Goal: Task Accomplishment & Management: Complete application form

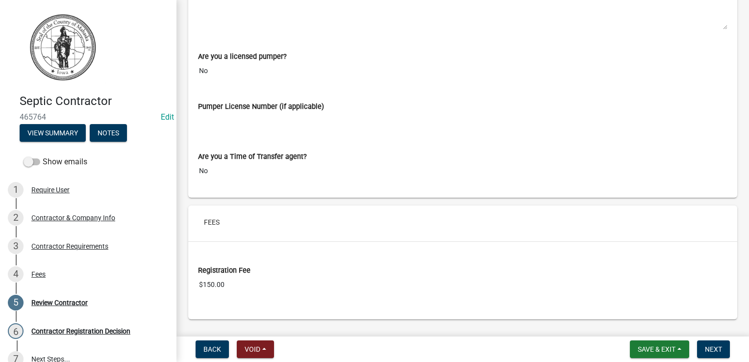
scroll to position [1037, 0]
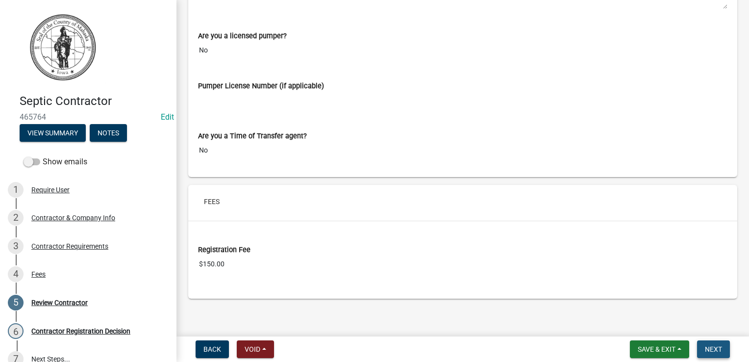
click at [713, 348] on span "Next" at bounding box center [713, 349] width 17 height 8
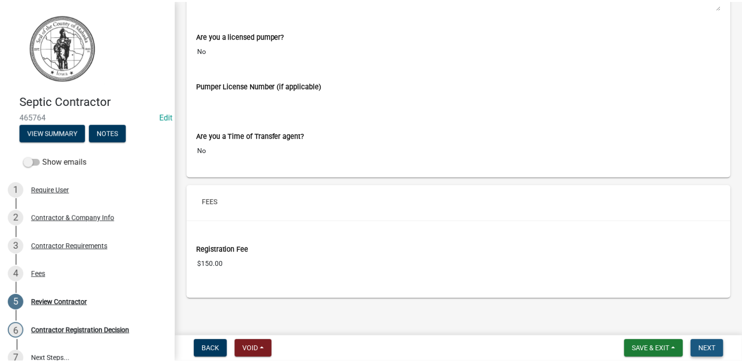
scroll to position [0, 0]
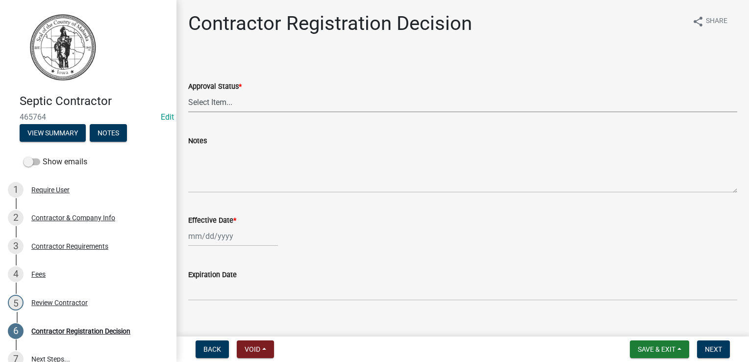
click at [230, 103] on select "Select Item... Approved Denied" at bounding box center [462, 102] width 549 height 20
click at [188, 92] on select "Select Item... Approved Denied" at bounding box center [462, 102] width 549 height 20
select select "4b86b809-39dd-4c68-9f3d-fdb3e7050482"
click at [219, 239] on div at bounding box center [233, 236] width 90 height 20
select select "8"
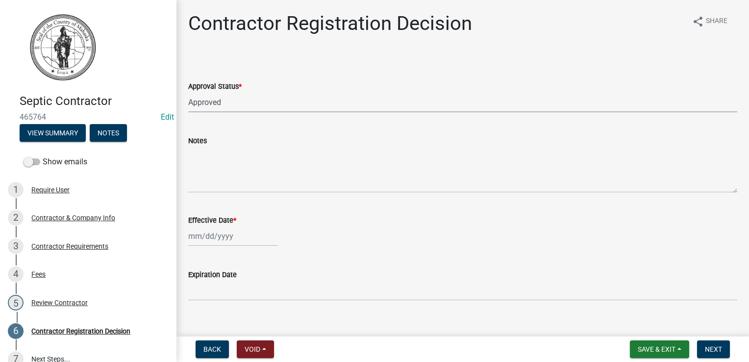
select select "2025"
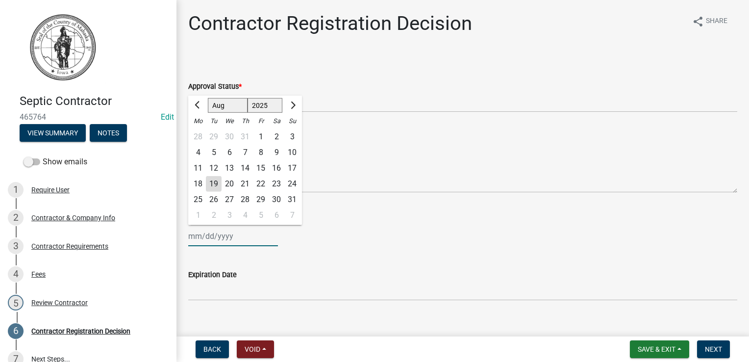
click at [210, 236] on input "Effective Date *" at bounding box center [233, 236] width 90 height 20
type input "[DATE]"
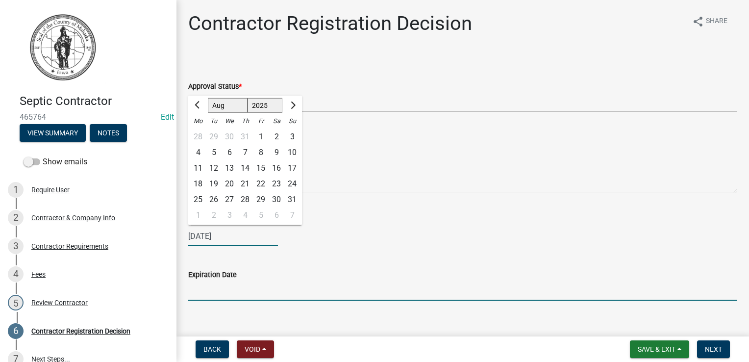
type input "June 3oth 2026"
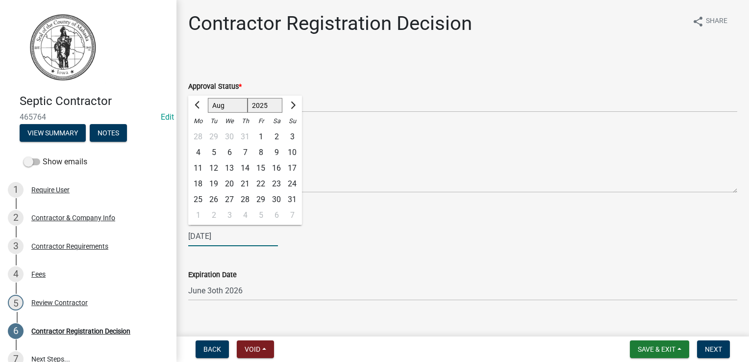
click at [414, 242] on div "[DATE] [PERSON_NAME] Apr May Jun [DATE] Aug Sep Oct Nov [DATE] 1526 1527 1528 1…" at bounding box center [462, 236] width 549 height 20
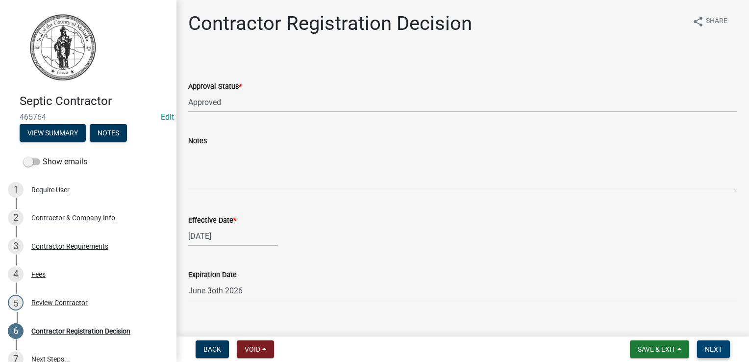
click at [721, 350] on span "Next" at bounding box center [713, 349] width 17 height 8
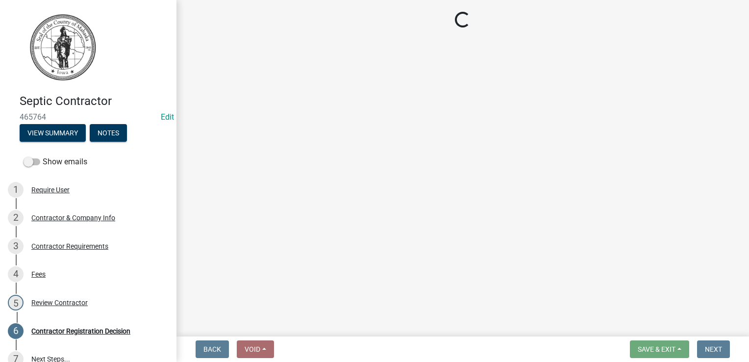
select select "4b86b809-39dd-4c68-9f3d-fdb3e7050482"
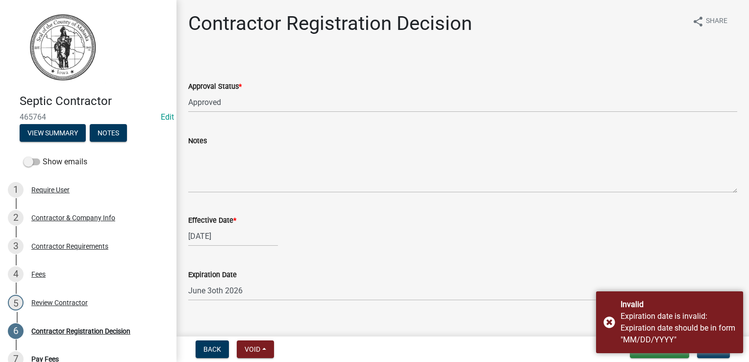
click at [364, 208] on div "Effective Date * [DATE]" at bounding box center [462, 224] width 549 height 46
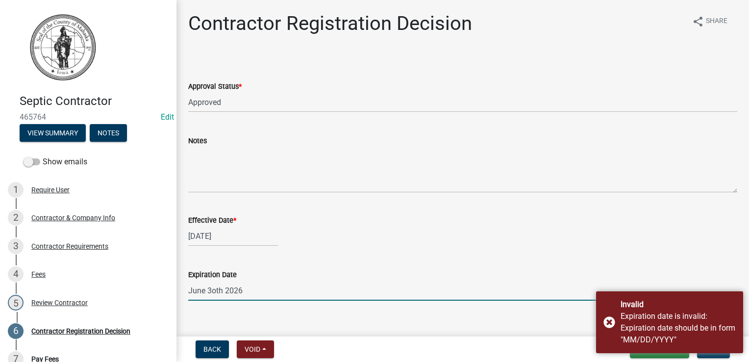
click at [263, 285] on input "June 3oth 2026" at bounding box center [462, 290] width 549 height 20
type input "J"
type input "[DATE]"
click at [611, 323] on div "Invalid Expiration date is invalid: Expiration date should be in form "MM/DD/YY…" at bounding box center [669, 322] width 147 height 62
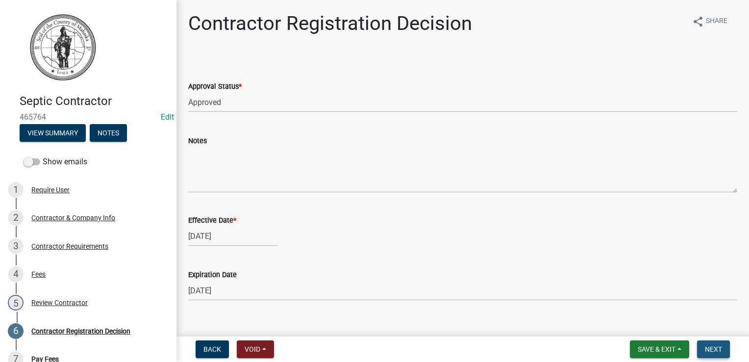
click at [715, 354] on button "Next" at bounding box center [713, 349] width 33 height 18
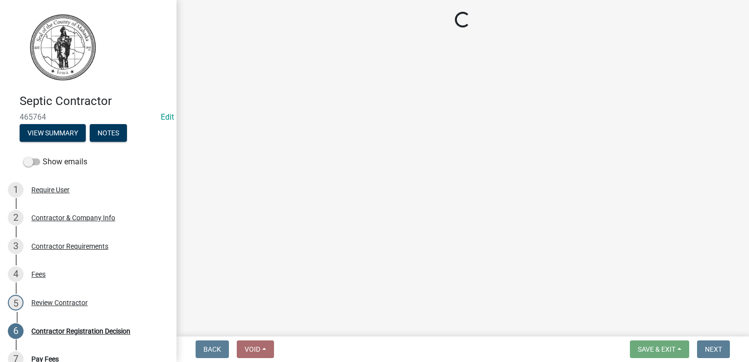
select select "3: 3"
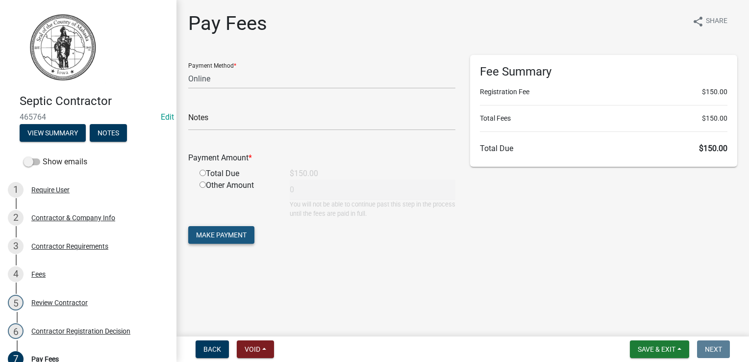
click at [228, 238] on span "Make Payment" at bounding box center [221, 235] width 51 height 8
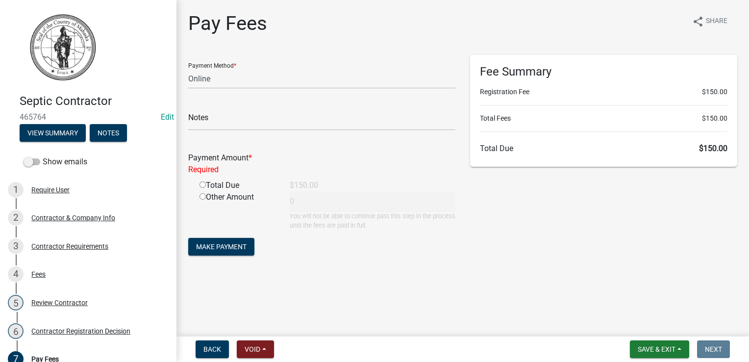
click at [351, 210] on div "Other Amount 0 You will not be able to continue past this step in the process u…" at bounding box center [327, 210] width 271 height 39
click at [565, 229] on div "Fee Summary Registration Fee $150.00 Total Fees $150.00 Total Due $150.00" at bounding box center [604, 161] width 282 height 212
click at [655, 346] on span "Save & Exit" at bounding box center [657, 349] width 38 height 8
click at [637, 323] on button "Save & Exit" at bounding box center [650, 324] width 78 height 24
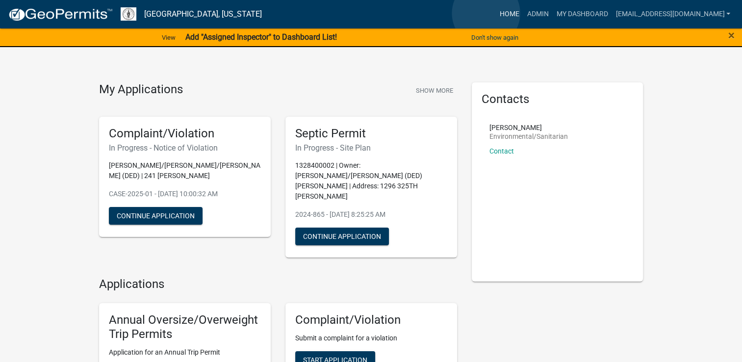
click at [495, 13] on link "Home" at bounding box center [508, 14] width 27 height 19
